Goal: Use online tool/utility: Use online tool/utility

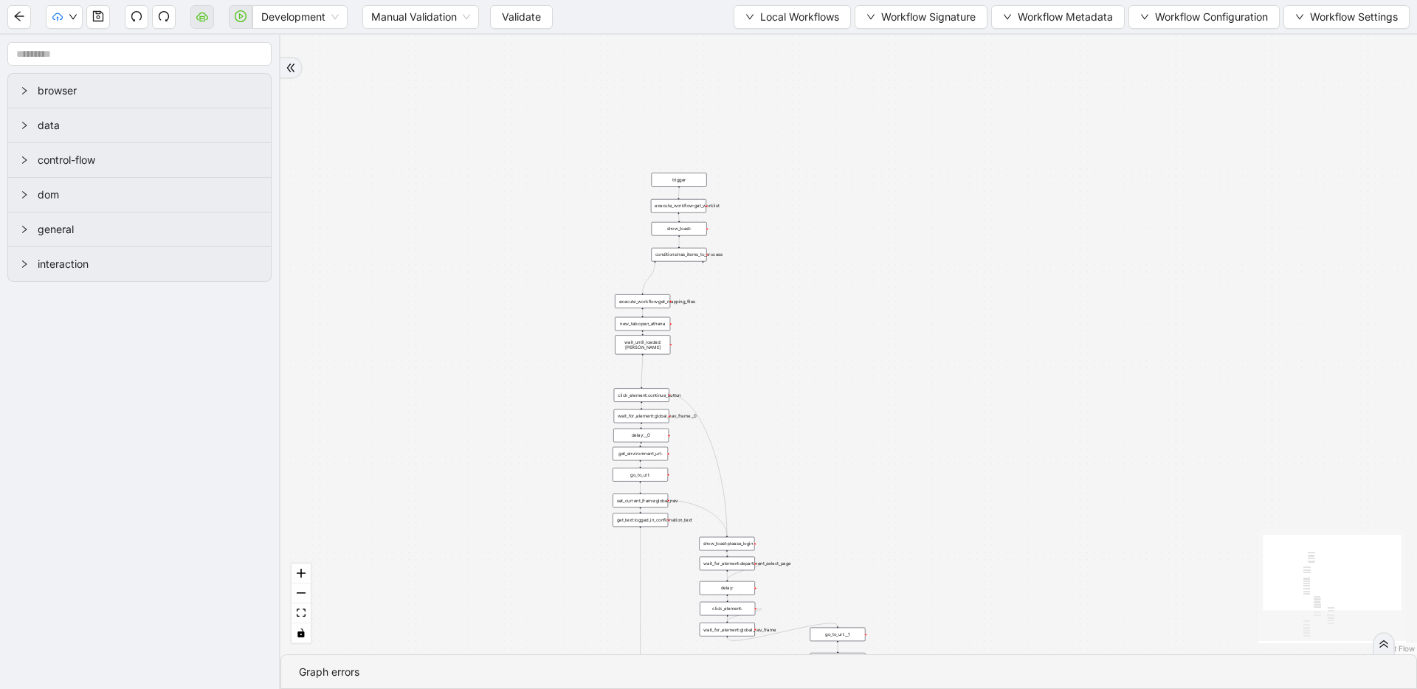
drag, startPoint x: 717, startPoint y: 153, endPoint x: 480, endPoint y: 466, distance: 392.0
click at [480, 466] on div "trigger loop_data:patients loop_iterator:patients execute_workflow:handle_singl…" at bounding box center [848, 345] width 1137 height 620
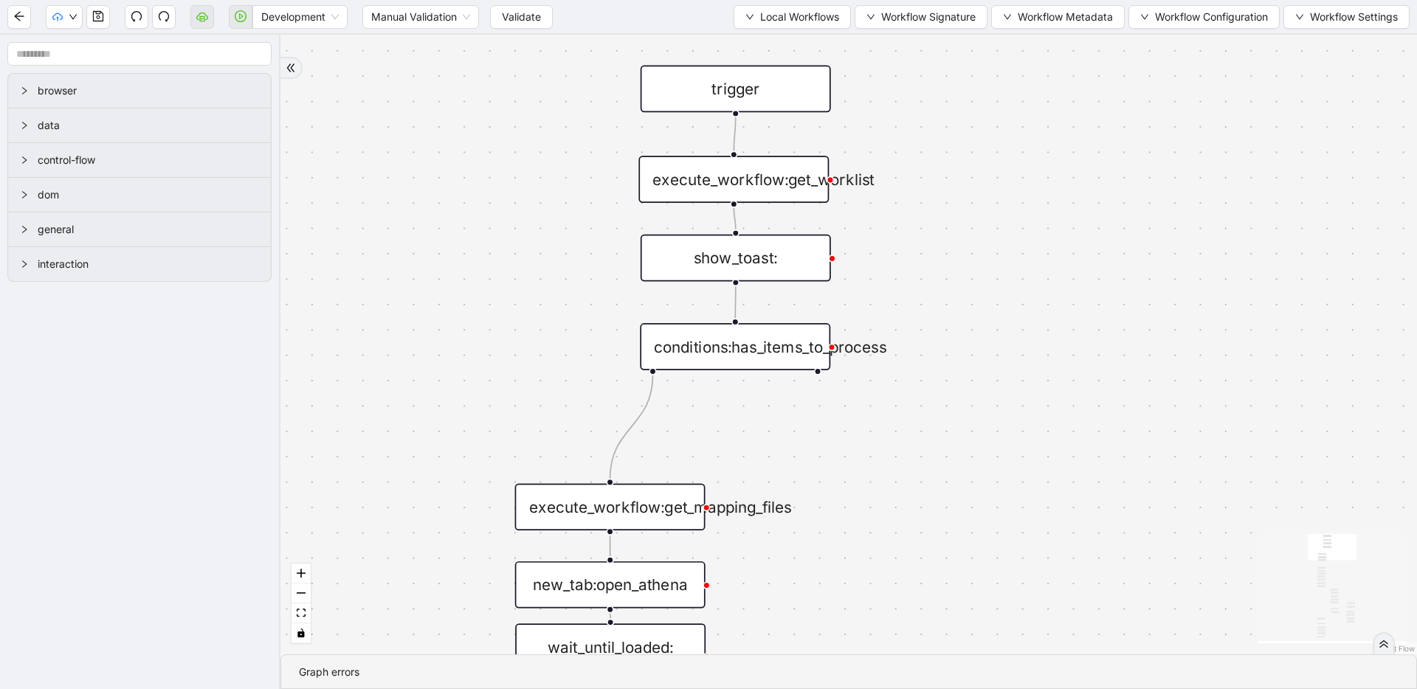
click at [783, 189] on div "execute_workflow:get_worklist" at bounding box center [733, 179] width 190 height 47
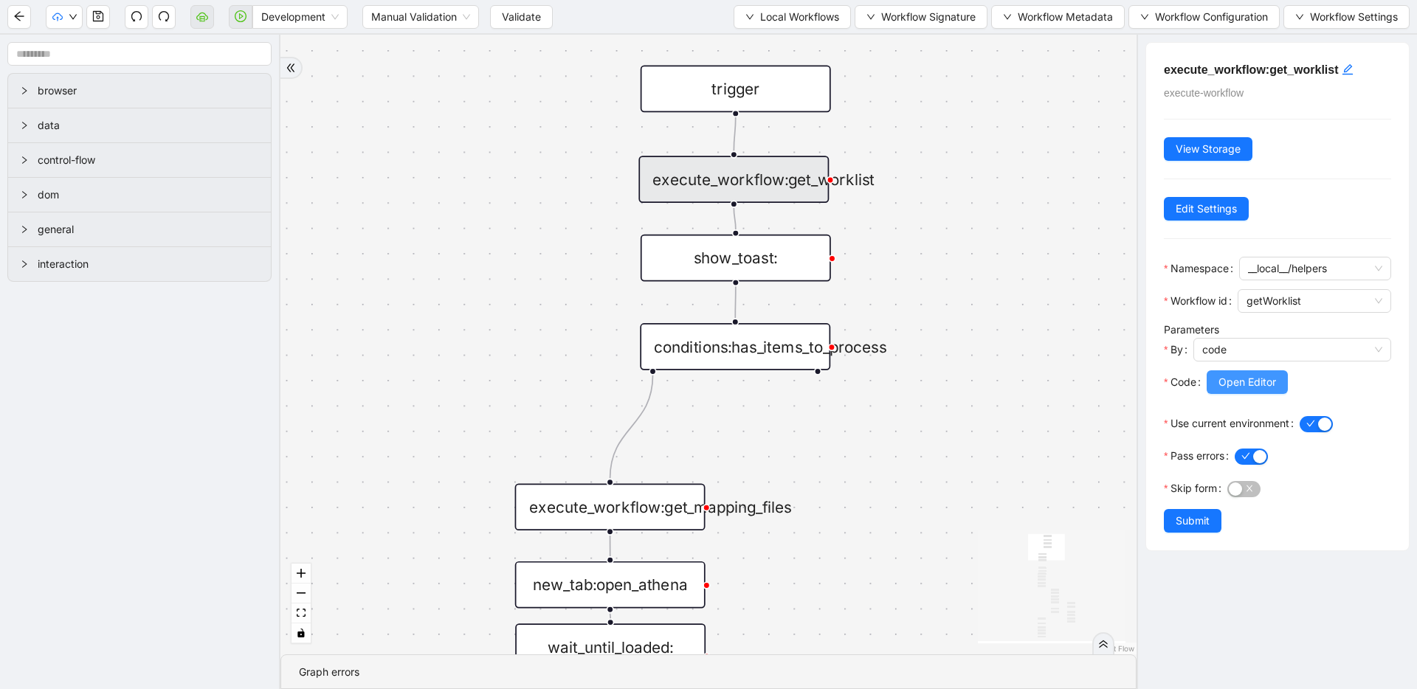
click at [1246, 388] on span "Open Editor" at bounding box center [1247, 382] width 58 height 16
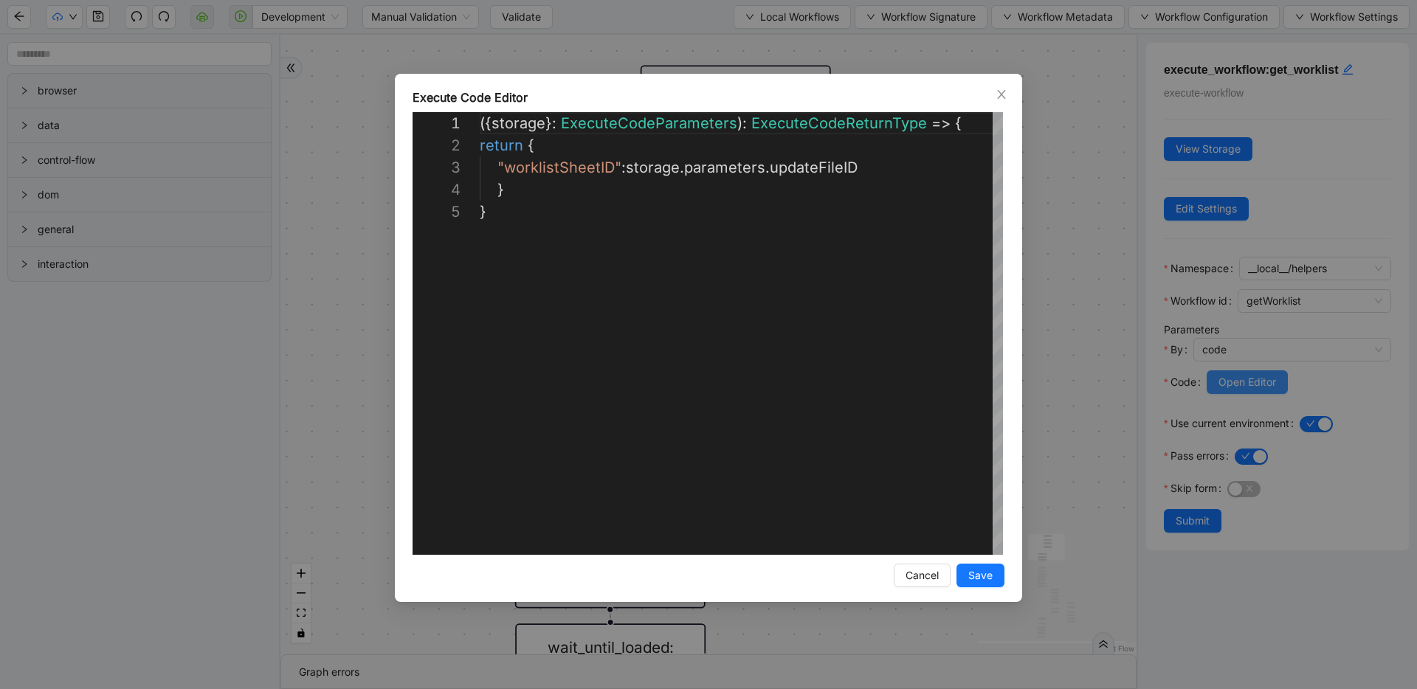
scroll to position [89, 0]
click at [1112, 289] on div "**********" at bounding box center [708, 344] width 1417 height 689
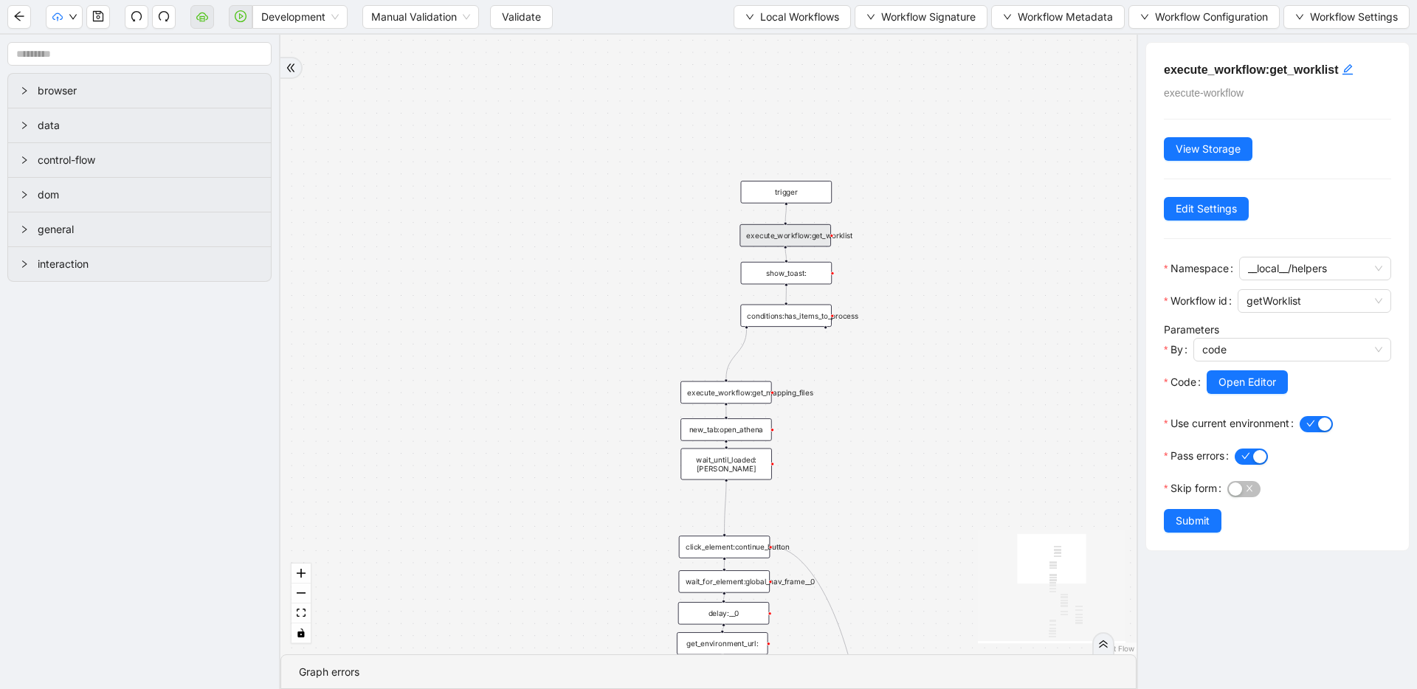
drag, startPoint x: 884, startPoint y: 218, endPoint x: 746, endPoint y: 256, distance: 143.2
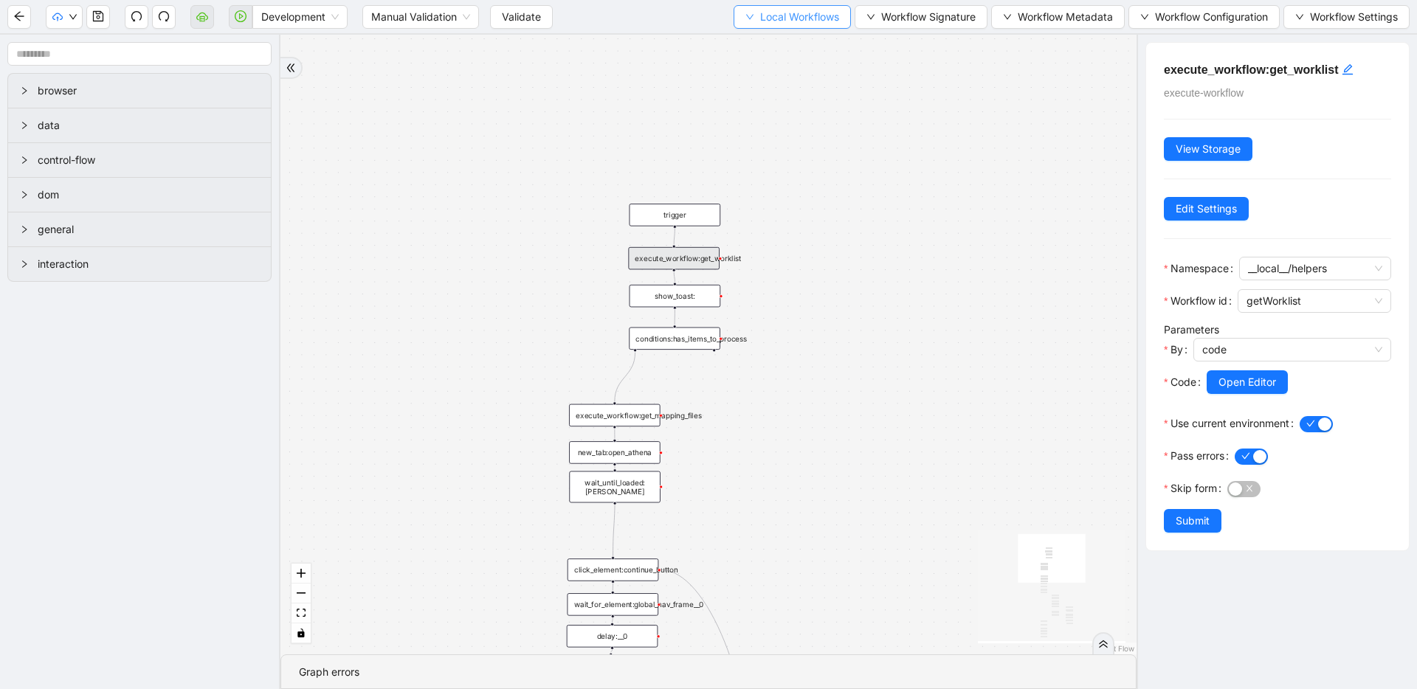
click at [750, 22] on button "Local Workflows" at bounding box center [792, 17] width 117 height 24
click at [748, 36] on li "Select" at bounding box center [785, 46] width 114 height 24
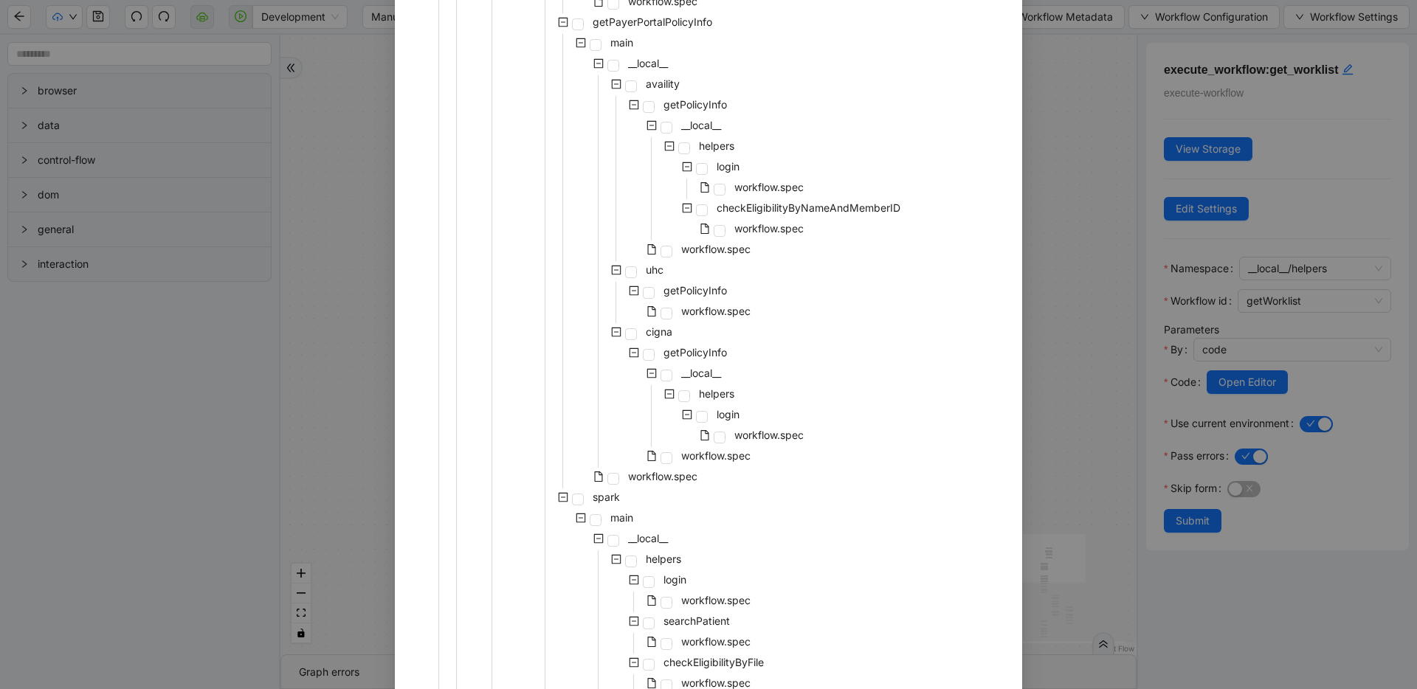
scroll to position [1038, 0]
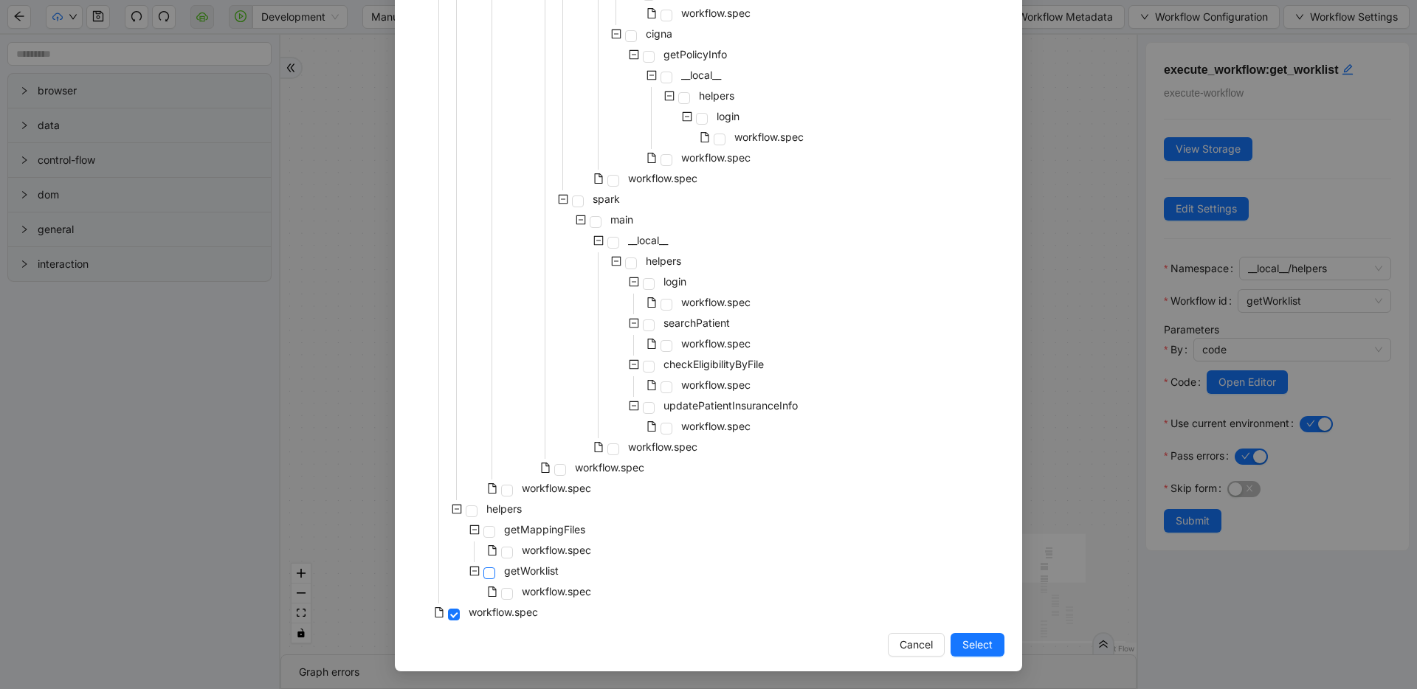
click at [483, 570] on span at bounding box center [489, 574] width 12 height 12
click at [968, 647] on span "Select" at bounding box center [977, 645] width 30 height 16
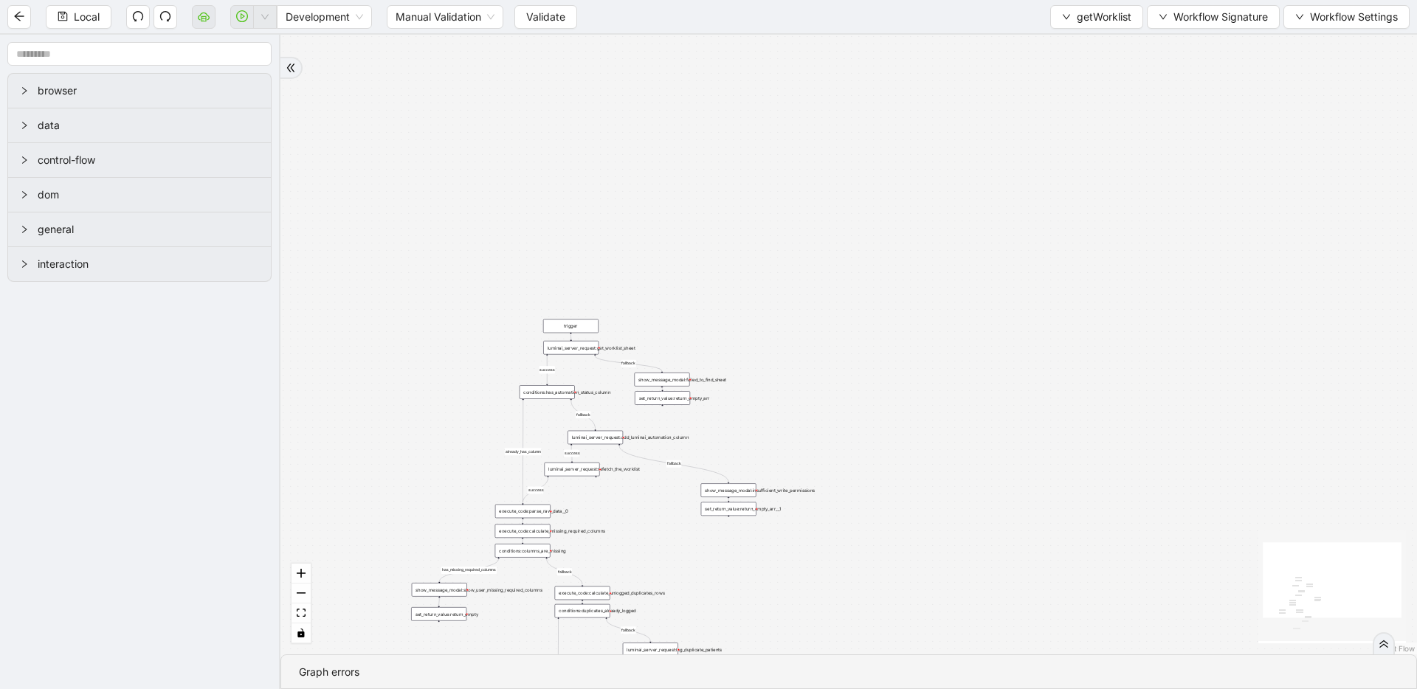
drag, startPoint x: 773, startPoint y: 442, endPoint x: 706, endPoint y: 170, distance: 279.8
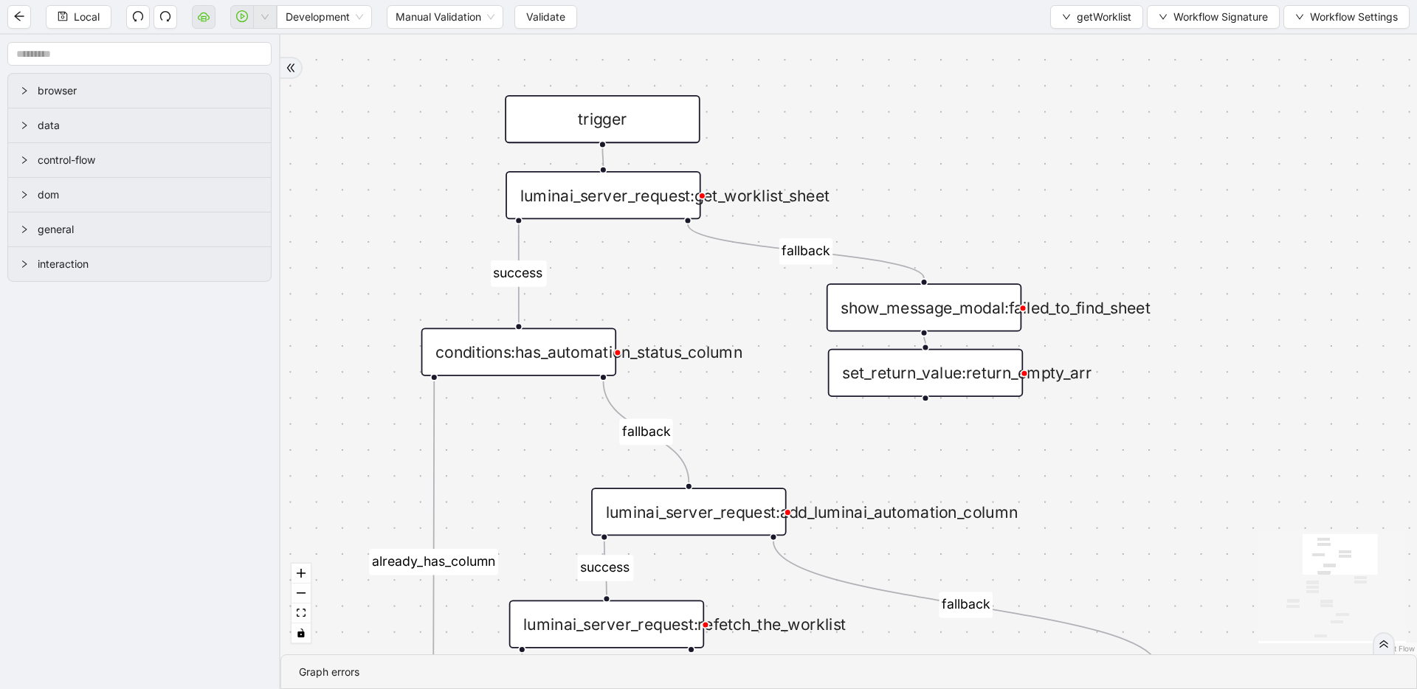
drag, startPoint x: 575, startPoint y: 410, endPoint x: 613, endPoint y: 263, distance: 151.8
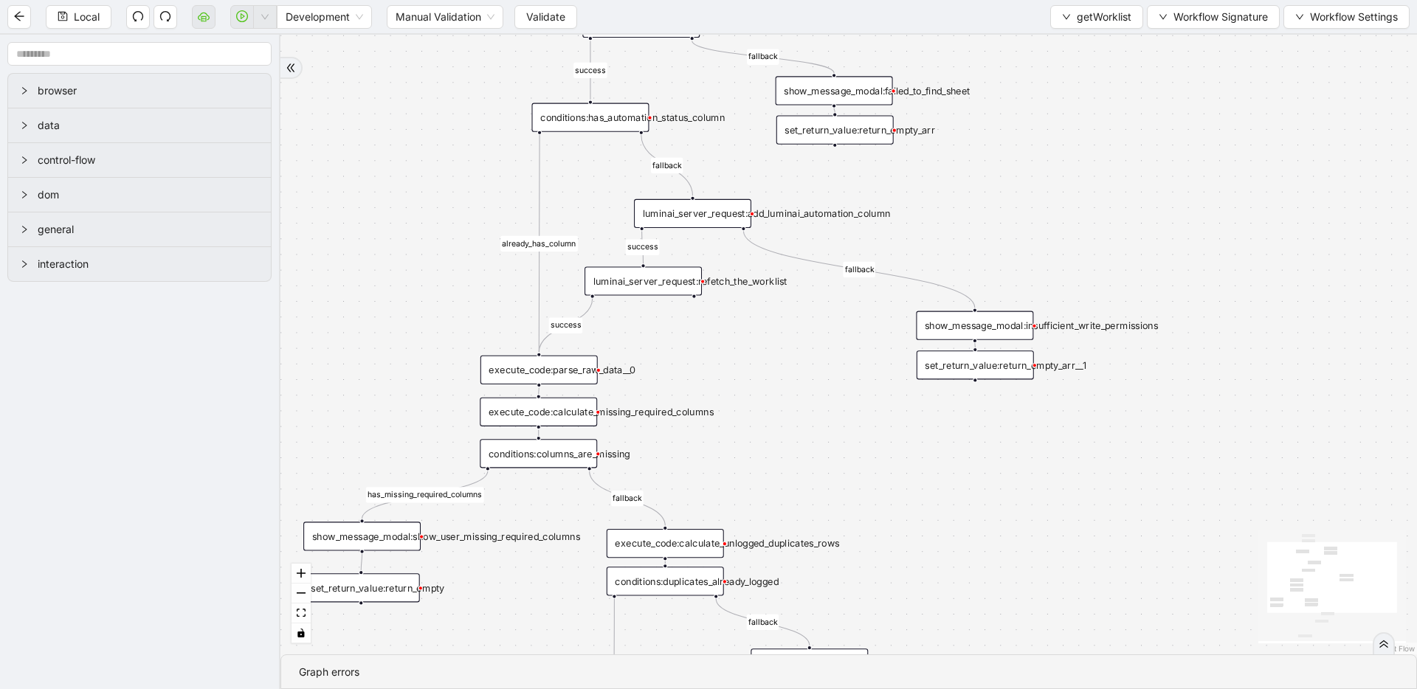
drag, startPoint x: 574, startPoint y: 401, endPoint x: 609, endPoint y: 201, distance: 202.3
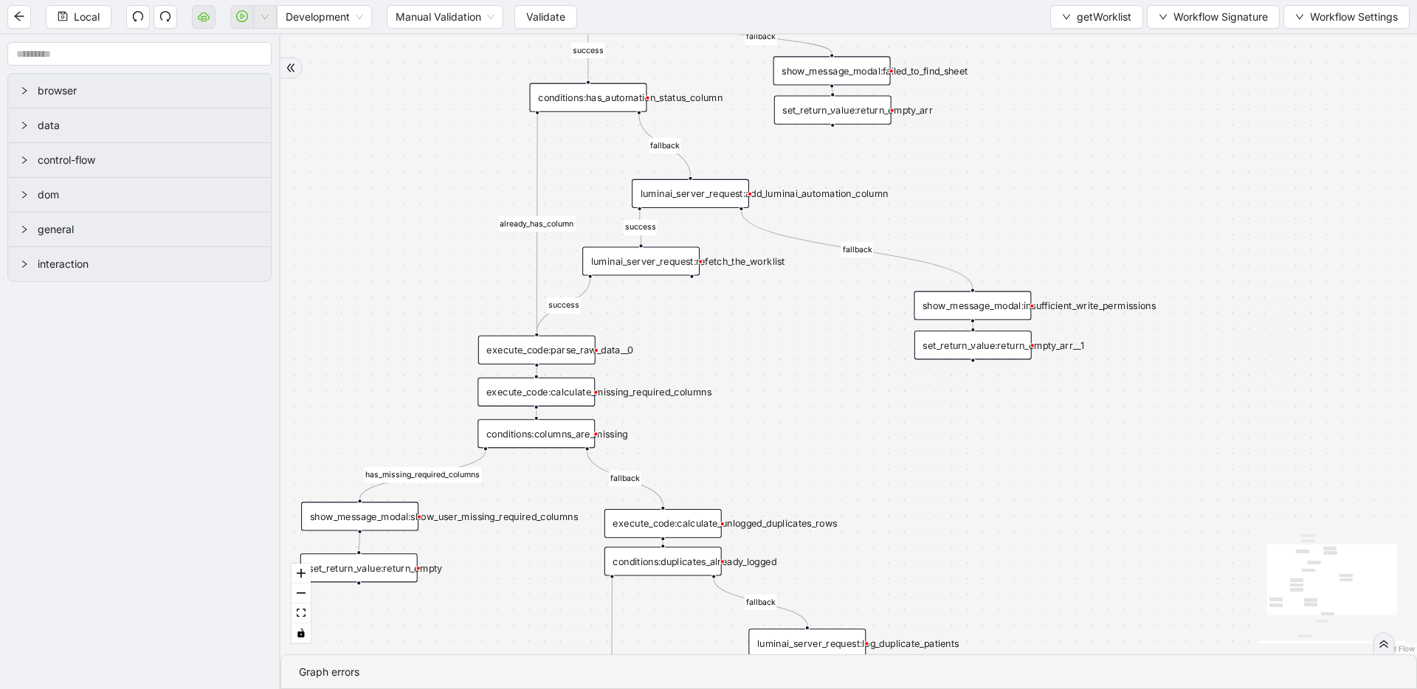
drag, startPoint x: 737, startPoint y: 420, endPoint x: 746, endPoint y: 193, distance: 226.7
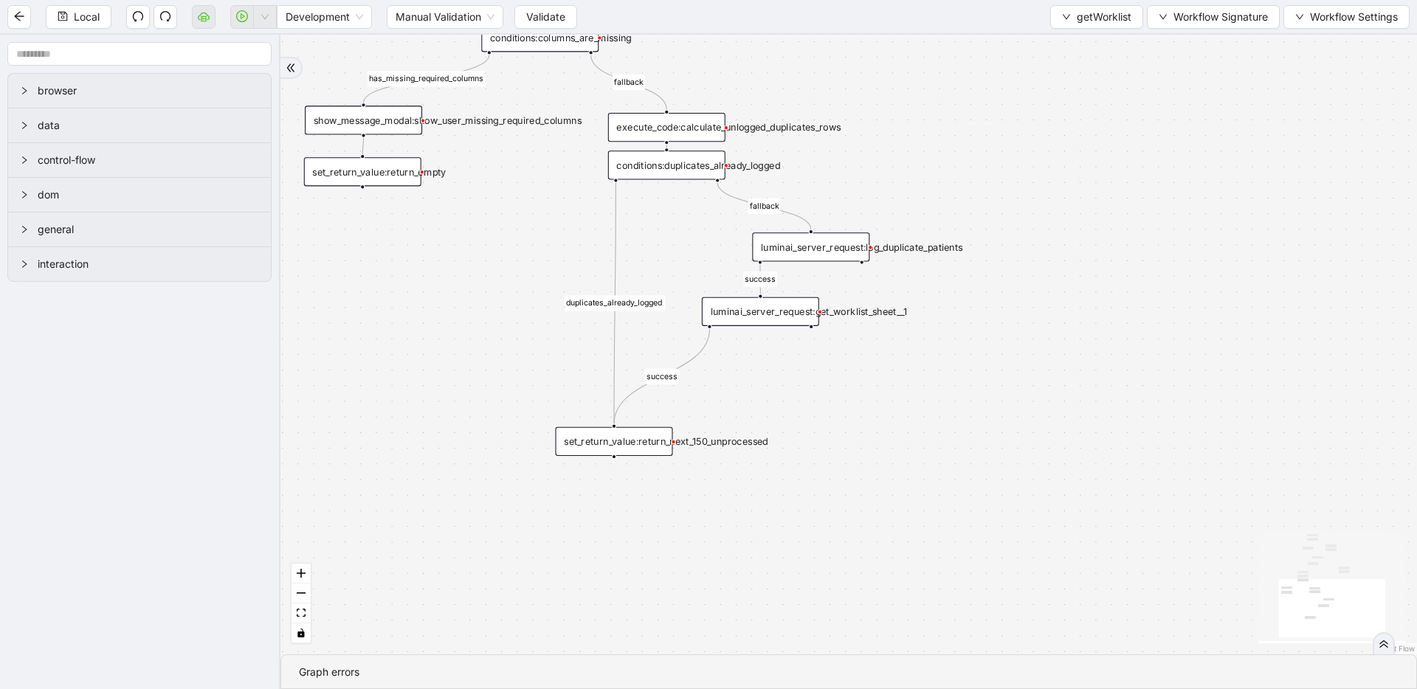
drag, startPoint x: 1002, startPoint y: 500, endPoint x: 996, endPoint y: 326, distance: 174.3
click at [996, 326] on div "has_missing_required_columns fallback fallback success fallback already_has_col…" at bounding box center [848, 345] width 1137 height 620
